Goal: Task Accomplishment & Management: Manage account settings

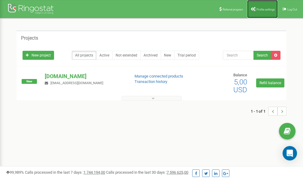
click at [261, 8] on span "Profile settings" at bounding box center [265, 9] width 18 height 3
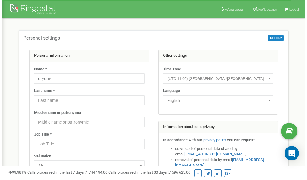
scroll to position [30, 0]
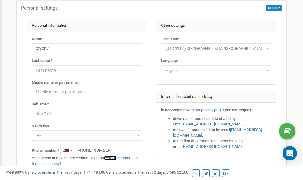
click at [112, 157] on link "verify it" at bounding box center [110, 157] width 12 height 4
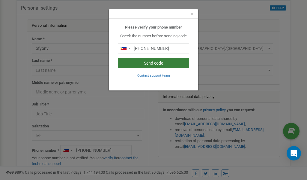
click at [140, 63] on button "Send code" at bounding box center [153, 63] width 71 height 10
